Goal: Navigation & Orientation: Find specific page/section

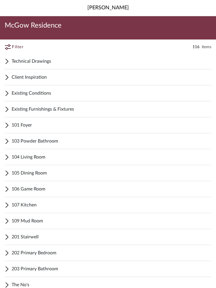
click at [55, 63] on span "Technical Drawings" at bounding box center [111, 61] width 199 height 7
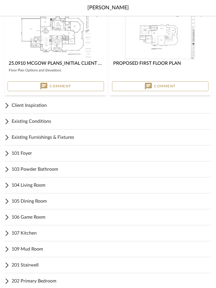
scroll to position [70, 0]
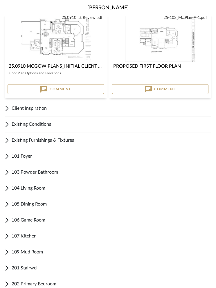
click at [85, 190] on span "104 Living Room" at bounding box center [111, 187] width 199 height 7
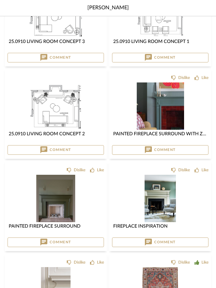
scroll to position [292, 0]
click at [0, 0] on img at bounding box center [0, 0] width 0 height 0
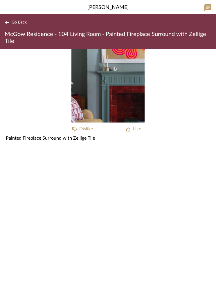
click at [130, 97] on img "0" at bounding box center [107, 86] width 73 height 73
click at [116, 95] on img "0" at bounding box center [107, 86] width 73 height 73
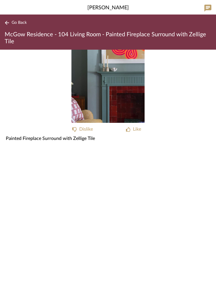
click at [20, 21] on span "Go Back" at bounding box center [19, 22] width 15 height 5
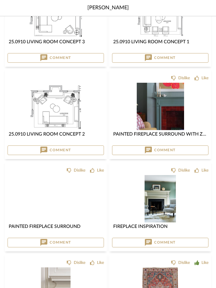
click at [0, 0] on img at bounding box center [0, 0] width 0 height 0
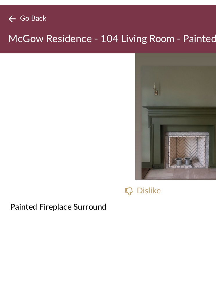
click at [23, 20] on span "Go Back" at bounding box center [19, 22] width 15 height 5
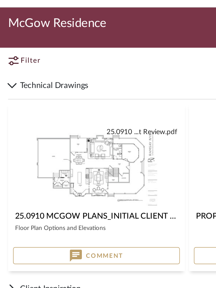
scroll to position [292, 0]
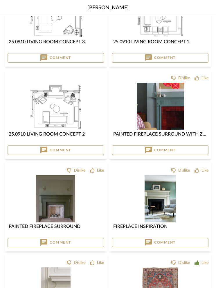
click at [180, 111] on img "0" at bounding box center [160, 106] width 47 height 47
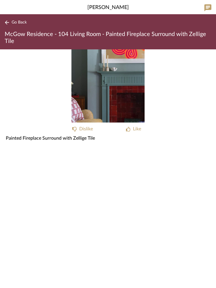
click at [142, 97] on img "0" at bounding box center [107, 86] width 73 height 73
click at [139, 98] on img "0" at bounding box center [107, 86] width 73 height 73
click at [130, 100] on img "0" at bounding box center [107, 86] width 73 height 73
click at [133, 100] on img "0" at bounding box center [107, 86] width 73 height 73
click at [130, 100] on img "0" at bounding box center [107, 86] width 73 height 73
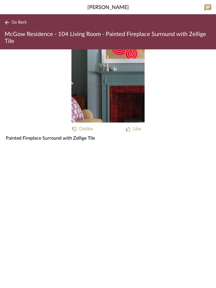
click at [126, 93] on img "0" at bounding box center [107, 86] width 73 height 73
click at [123, 96] on img "0" at bounding box center [107, 86] width 73 height 73
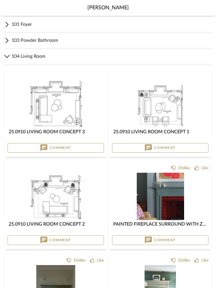
scroll to position [195, 0]
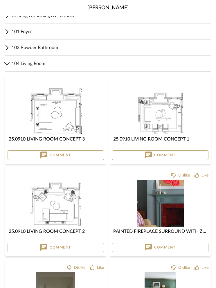
click at [168, 116] on img "0" at bounding box center [159, 111] width 45 height 47
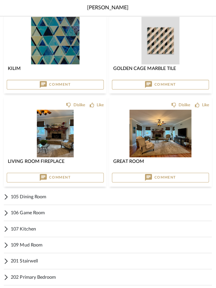
scroll to position [861, 0]
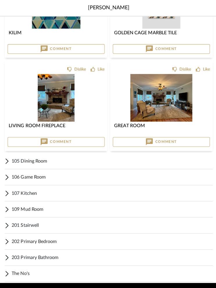
click at [42, 191] on span "107 Kitchen" at bounding box center [111, 191] width 199 height 7
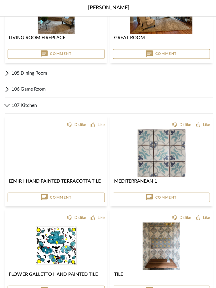
scroll to position [949, 0]
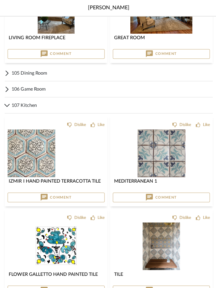
click at [0, 0] on img at bounding box center [0, 0] width 0 height 0
